Goal: Task Accomplishment & Management: Use online tool/utility

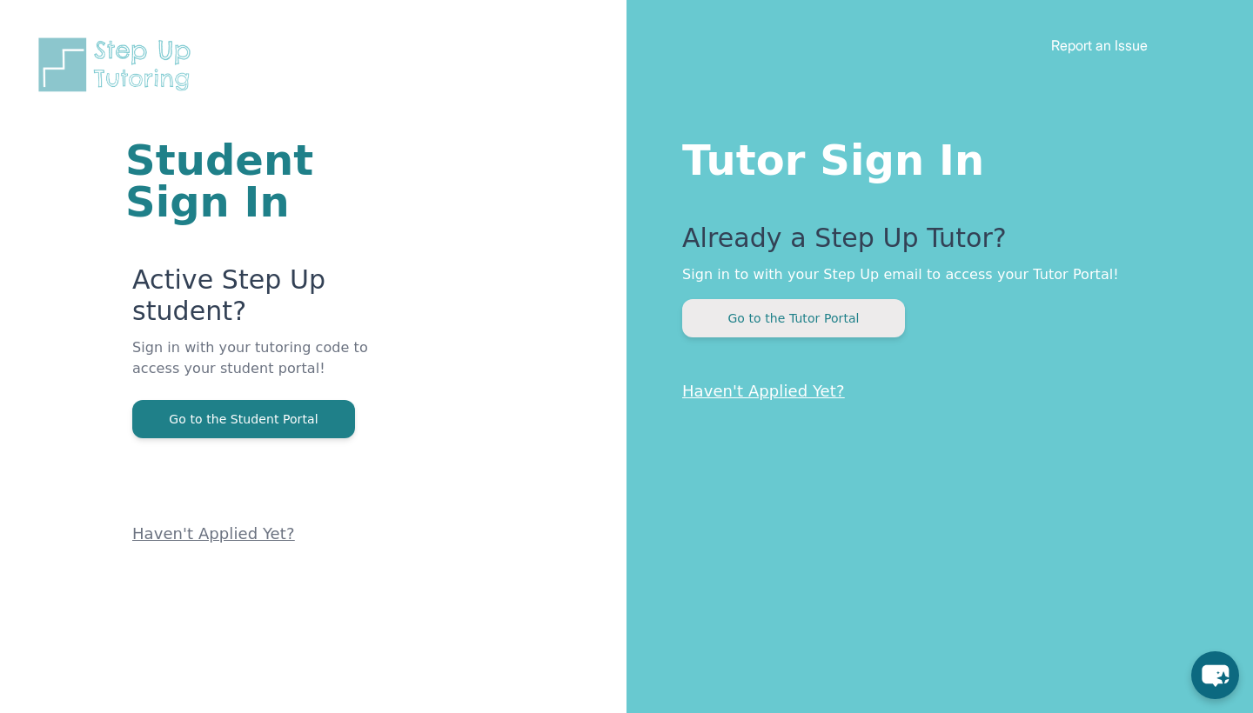
click at [828, 318] on button "Go to the Tutor Portal" at bounding box center [793, 318] width 223 height 38
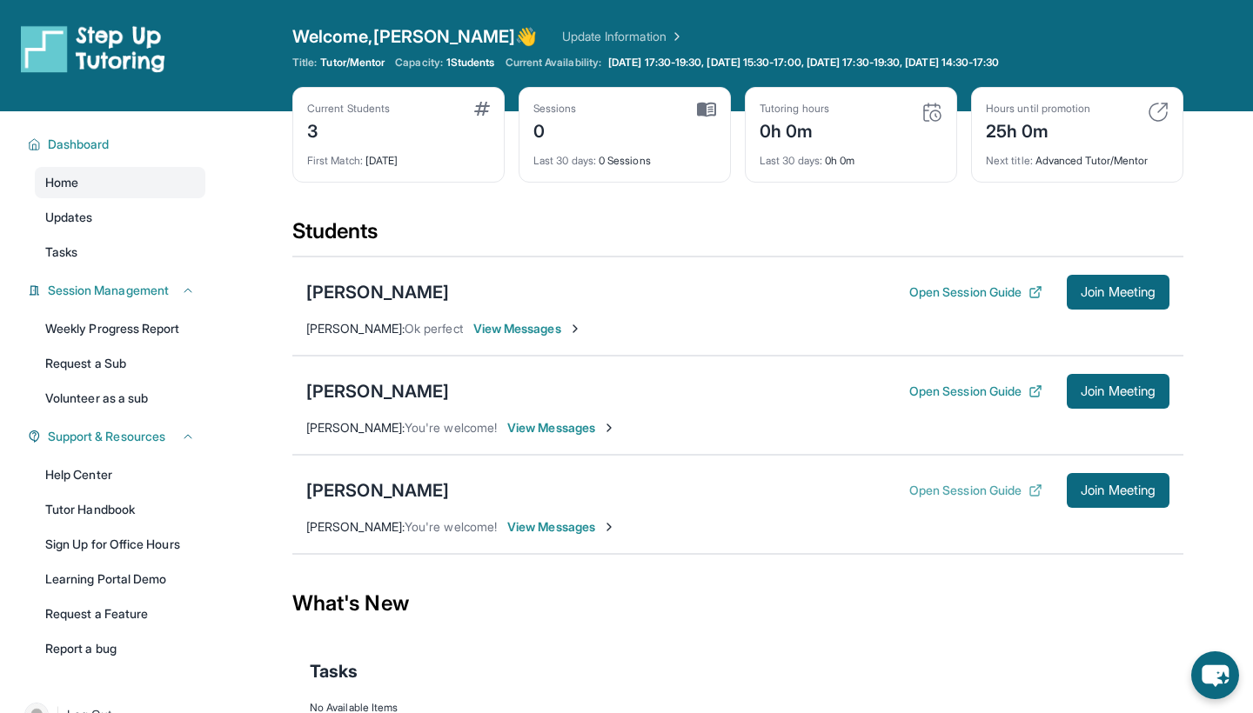
click at [987, 491] on button "Open Session Guide" at bounding box center [975, 490] width 133 height 17
click at [941, 397] on button "Open Session Guide" at bounding box center [975, 391] width 133 height 17
click at [933, 291] on button "Open Session Guide" at bounding box center [975, 292] width 133 height 17
click at [959, 488] on button "Open Session Guide" at bounding box center [975, 490] width 133 height 17
click at [1133, 491] on span "Join Meeting" at bounding box center [1118, 491] width 75 height 10
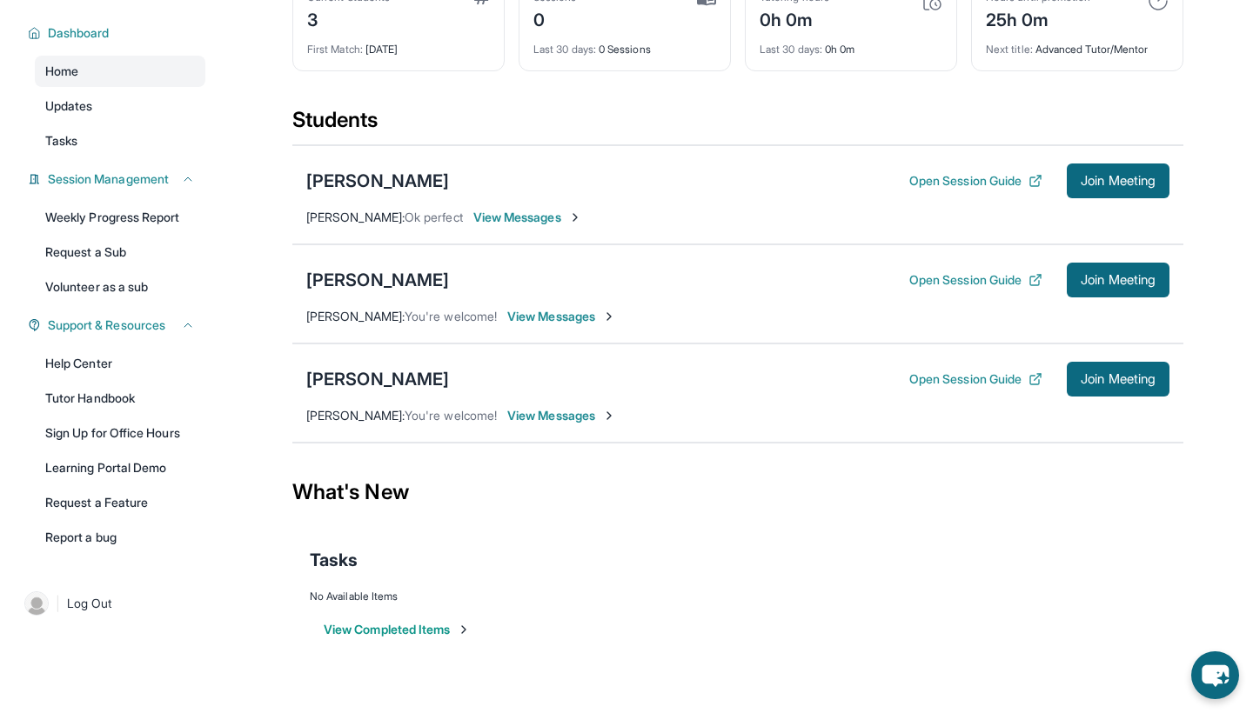
scroll to position [111, 0]
click at [101, 461] on link "Learning Portal Demo" at bounding box center [120, 467] width 171 height 31
click at [977, 278] on button "Open Session Guide" at bounding box center [975, 279] width 133 height 17
click at [121, 400] on link "Tutor Handbook" at bounding box center [120, 398] width 171 height 31
click at [1002, 278] on button "Open Session Guide" at bounding box center [975, 279] width 133 height 17
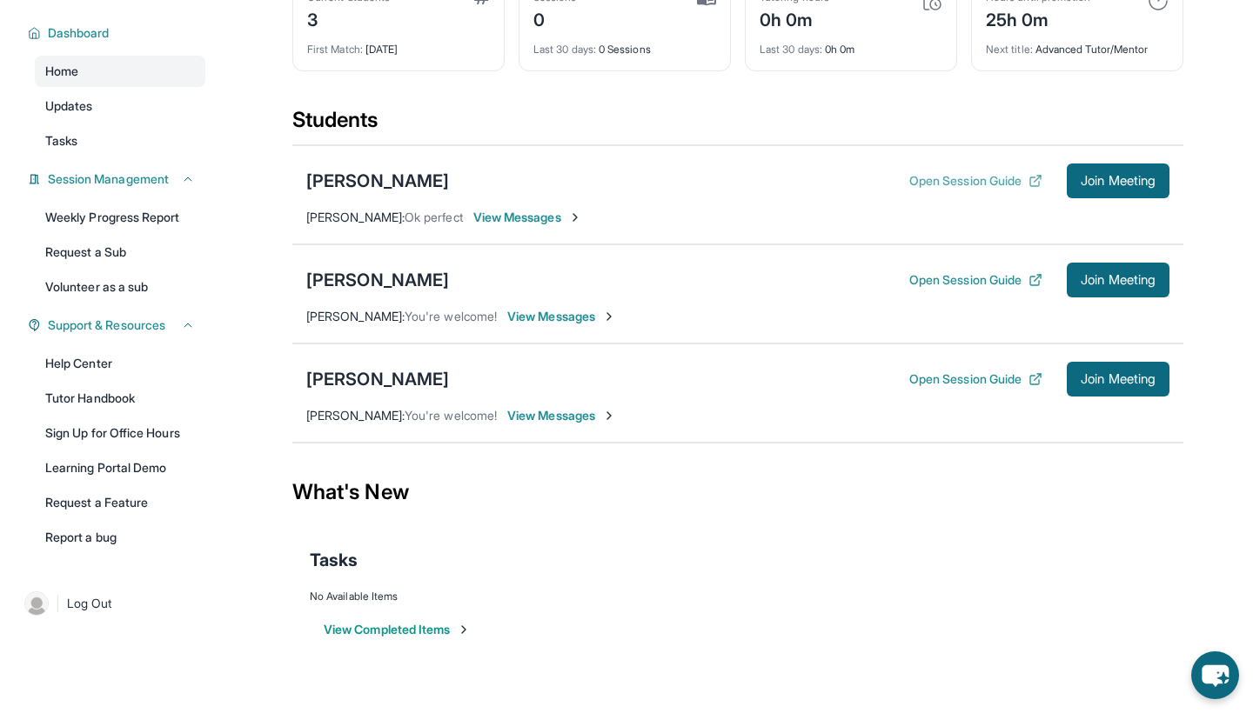
click at [1011, 183] on button "Open Session Guide" at bounding box center [975, 180] width 133 height 17
